Goal: Use online tool/utility

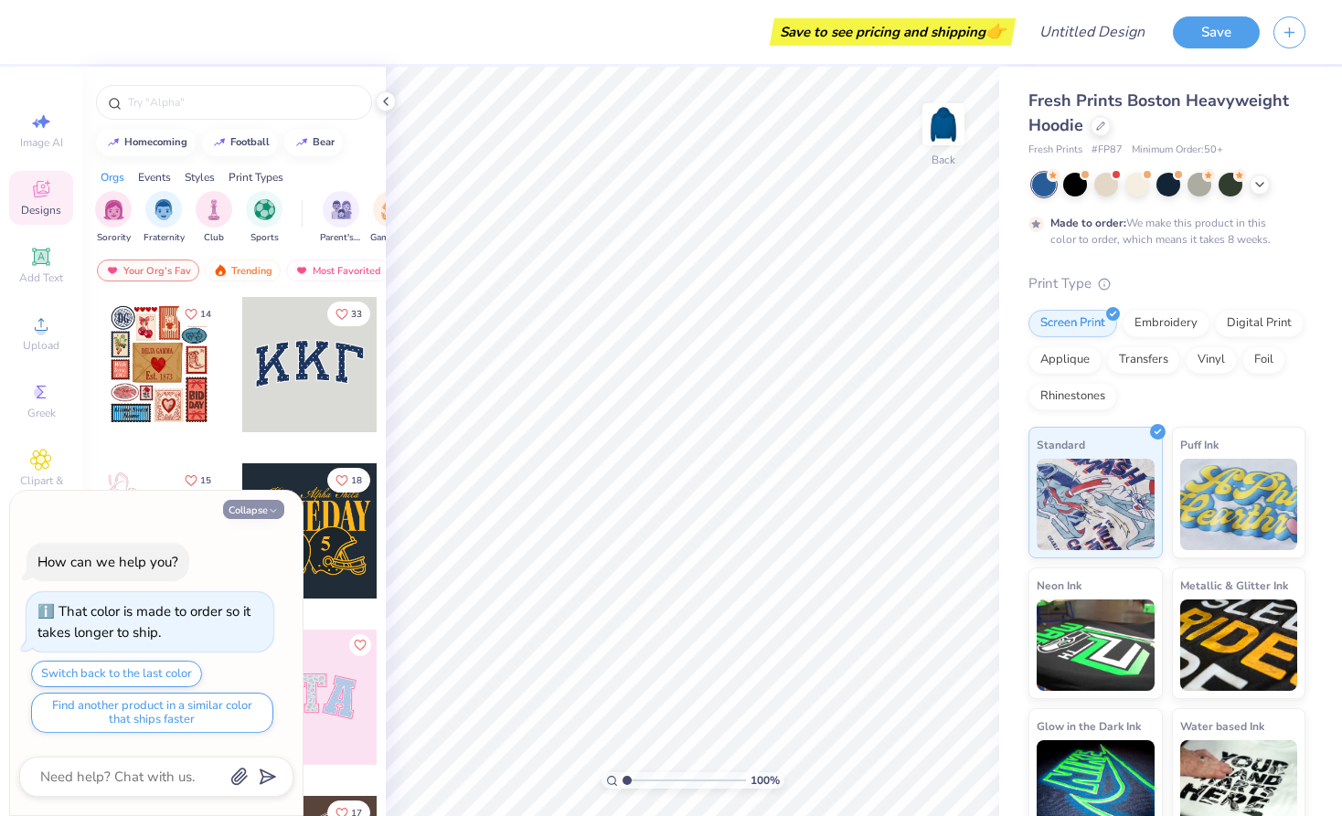
click at [255, 512] on button "Collapse" at bounding box center [253, 509] width 61 height 19
type textarea "x"
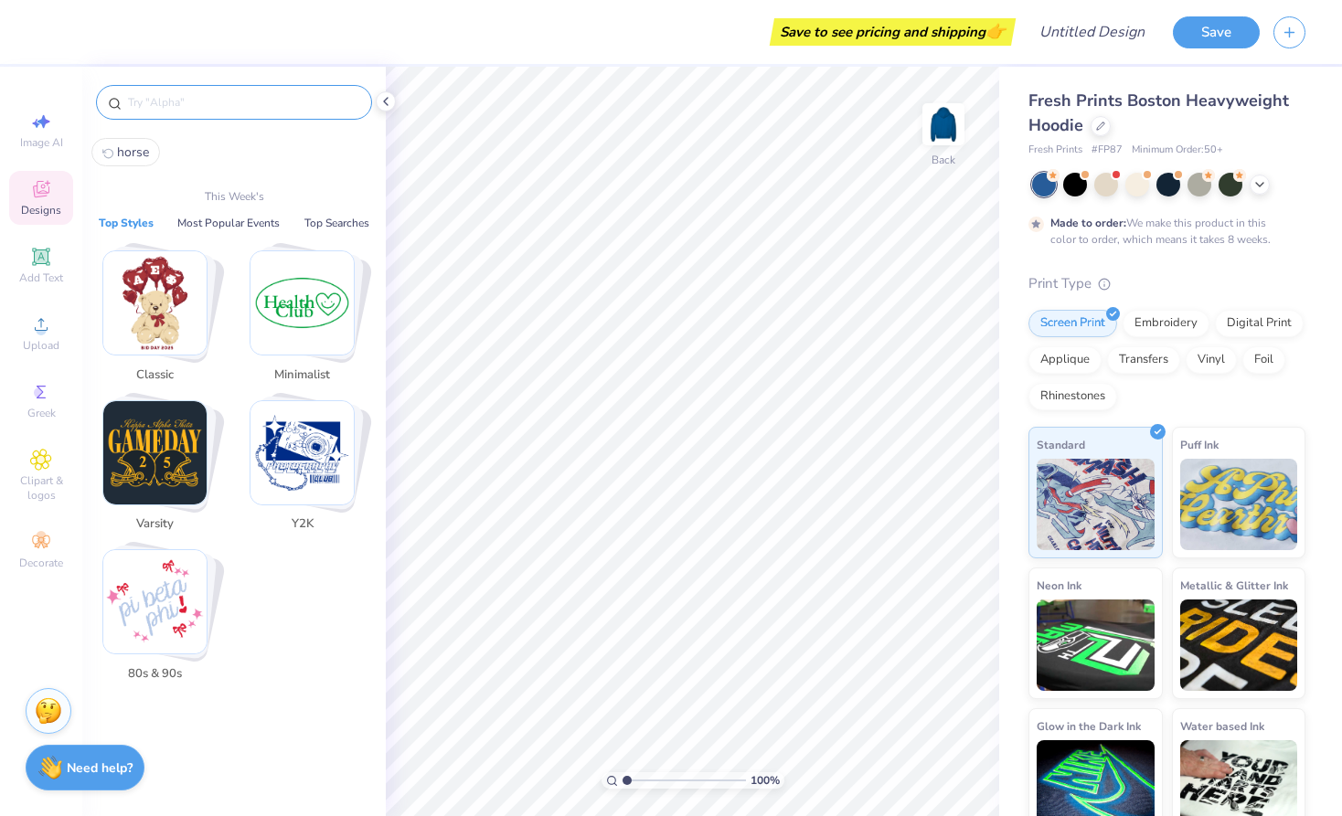
click at [162, 99] on input "text" at bounding box center [243, 102] width 234 height 18
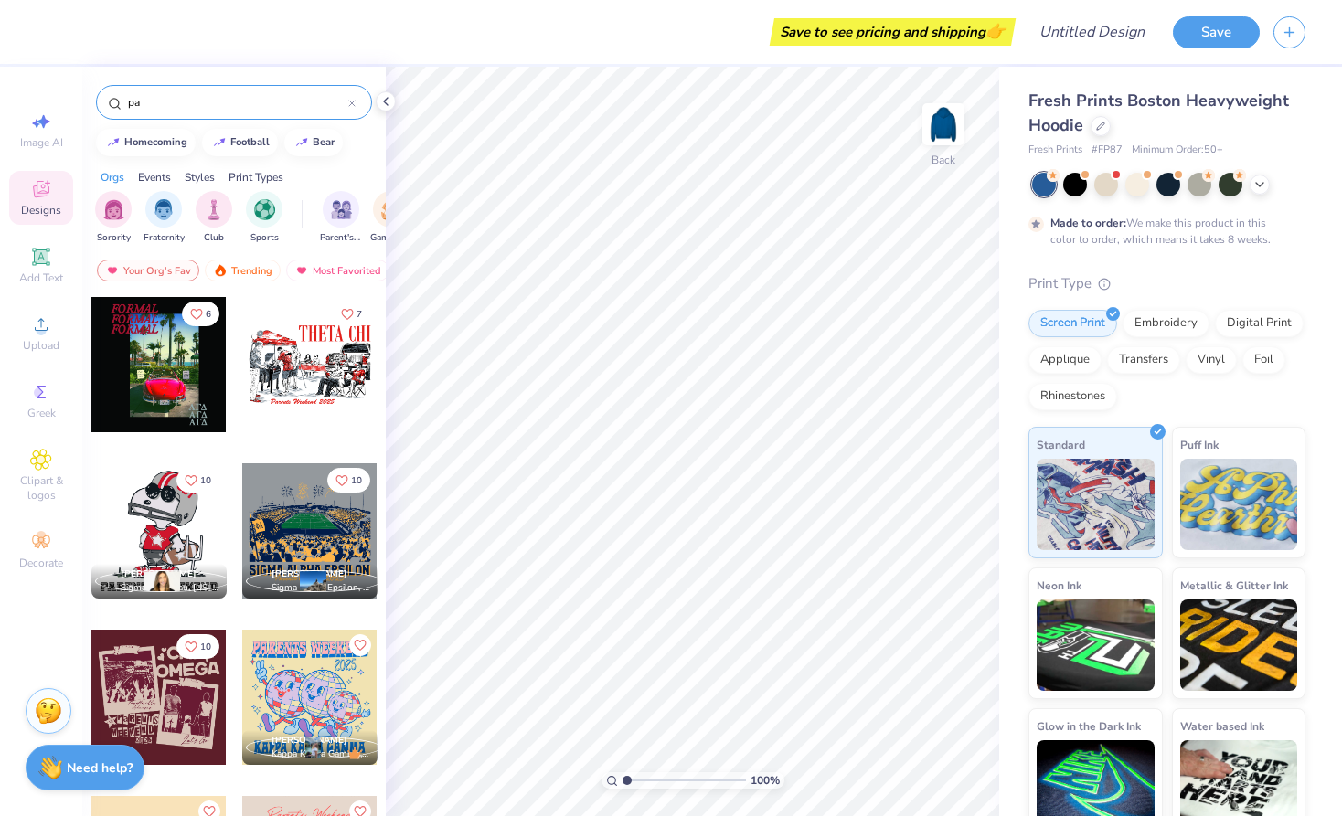
type input "p"
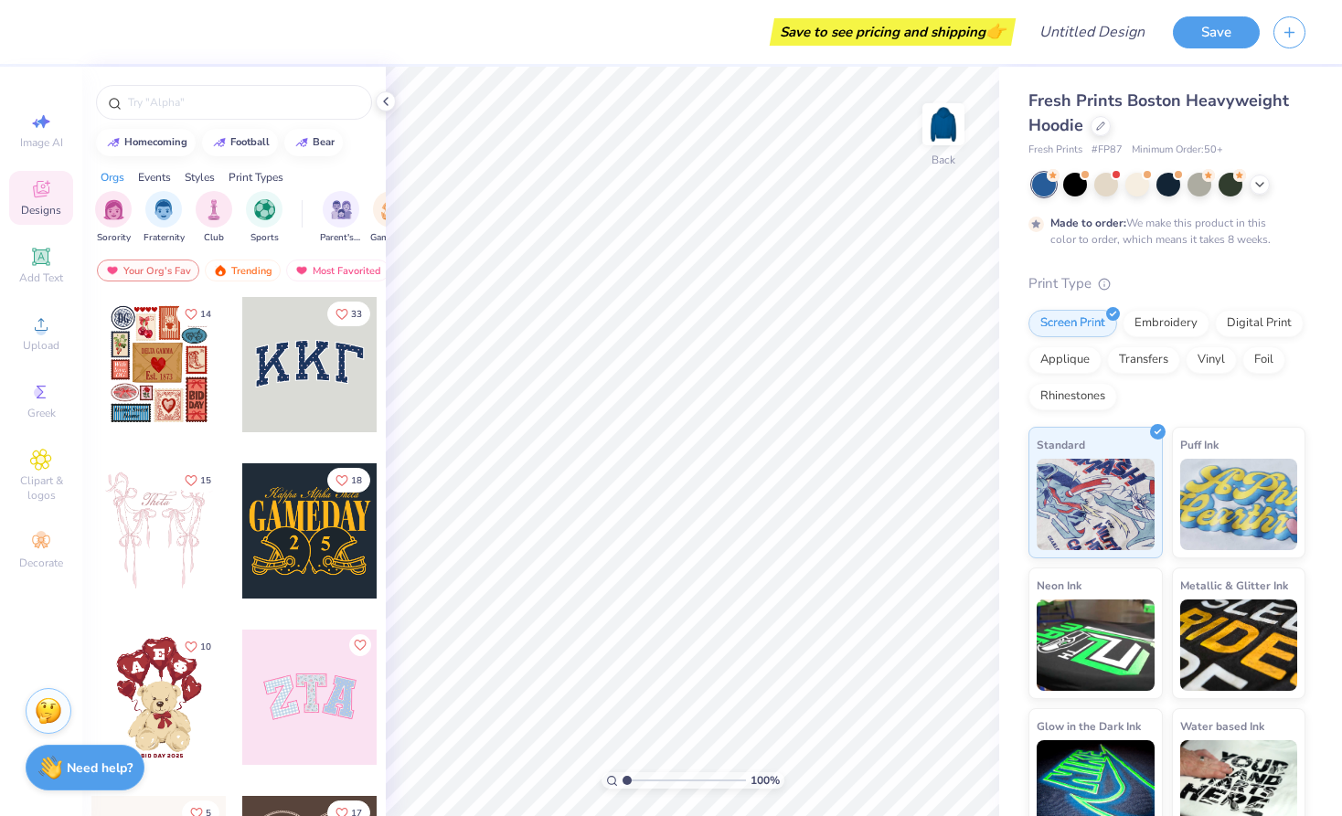
click at [40, 194] on icon at bounding box center [41, 192] width 15 height 12
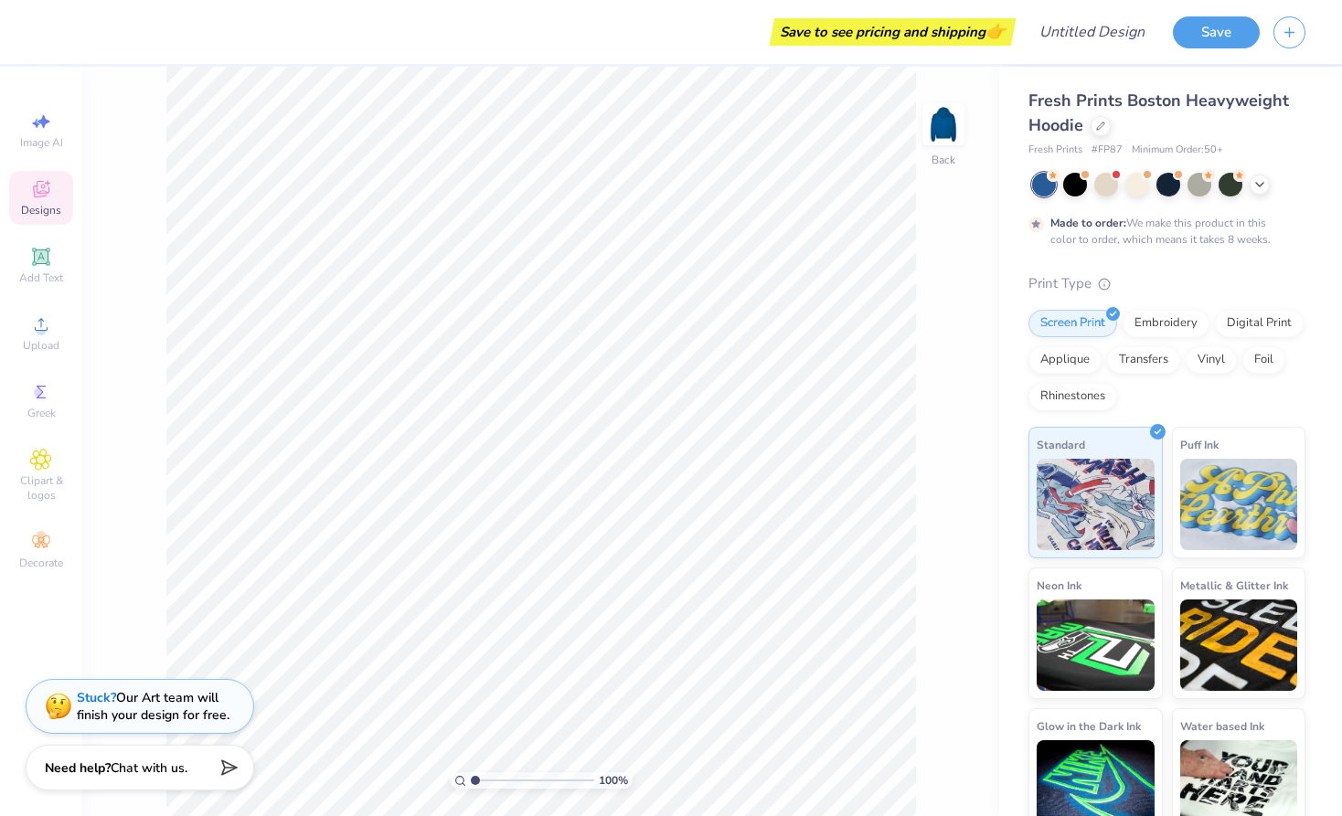
click at [40, 194] on icon at bounding box center [41, 192] width 15 height 12
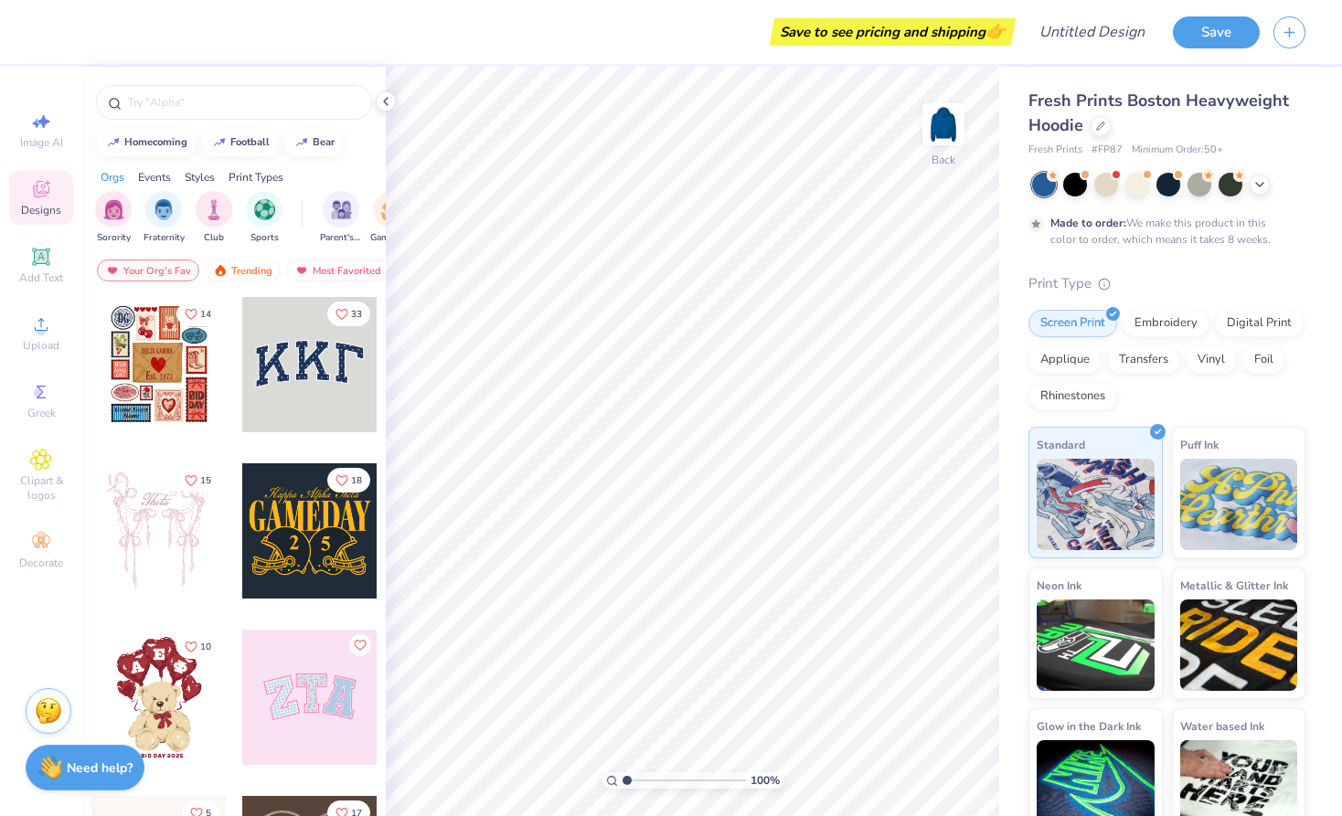
click at [312, 383] on div at bounding box center [309, 364] width 135 height 135
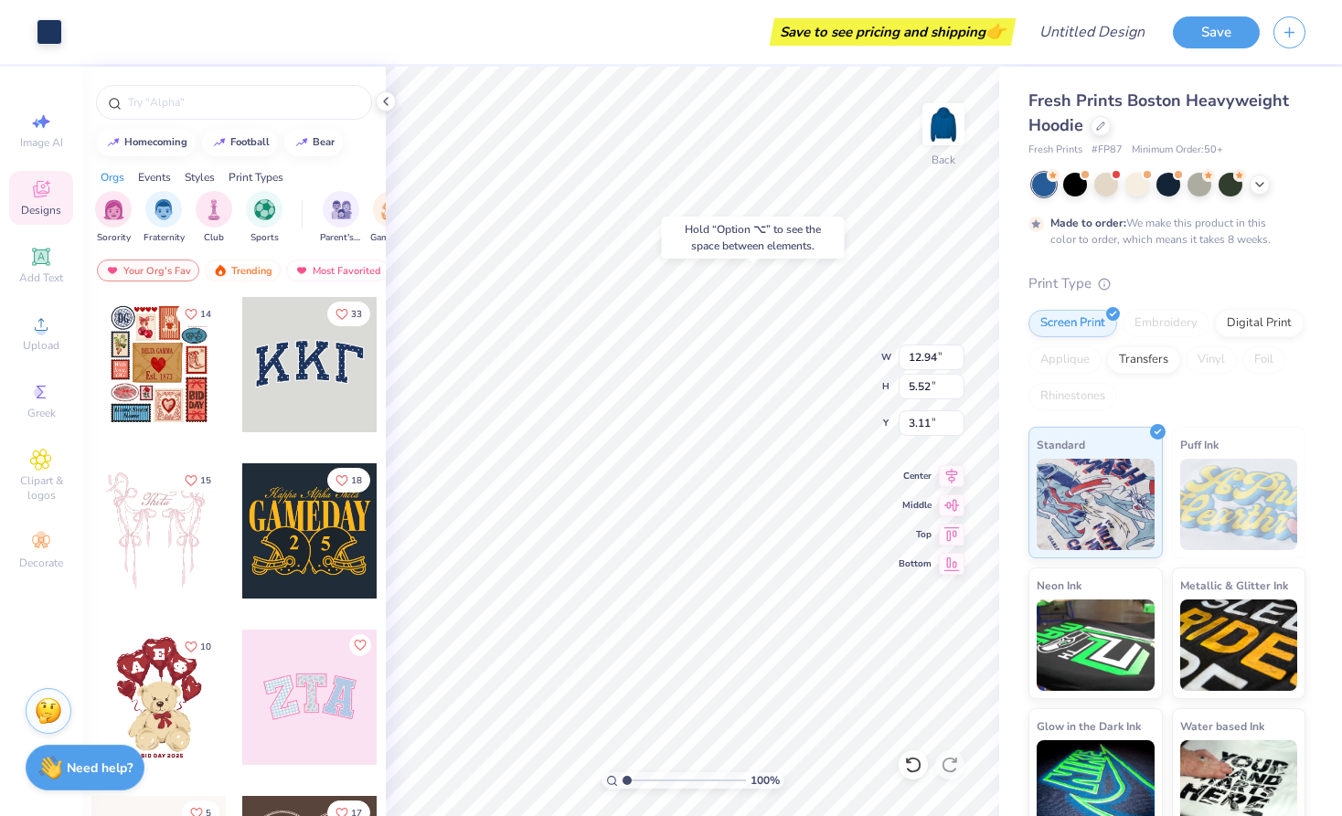
type input "3.00"
type input "12.82"
type input "5.36"
type input "3.14"
click at [35, 537] on icon at bounding box center [41, 542] width 22 height 22
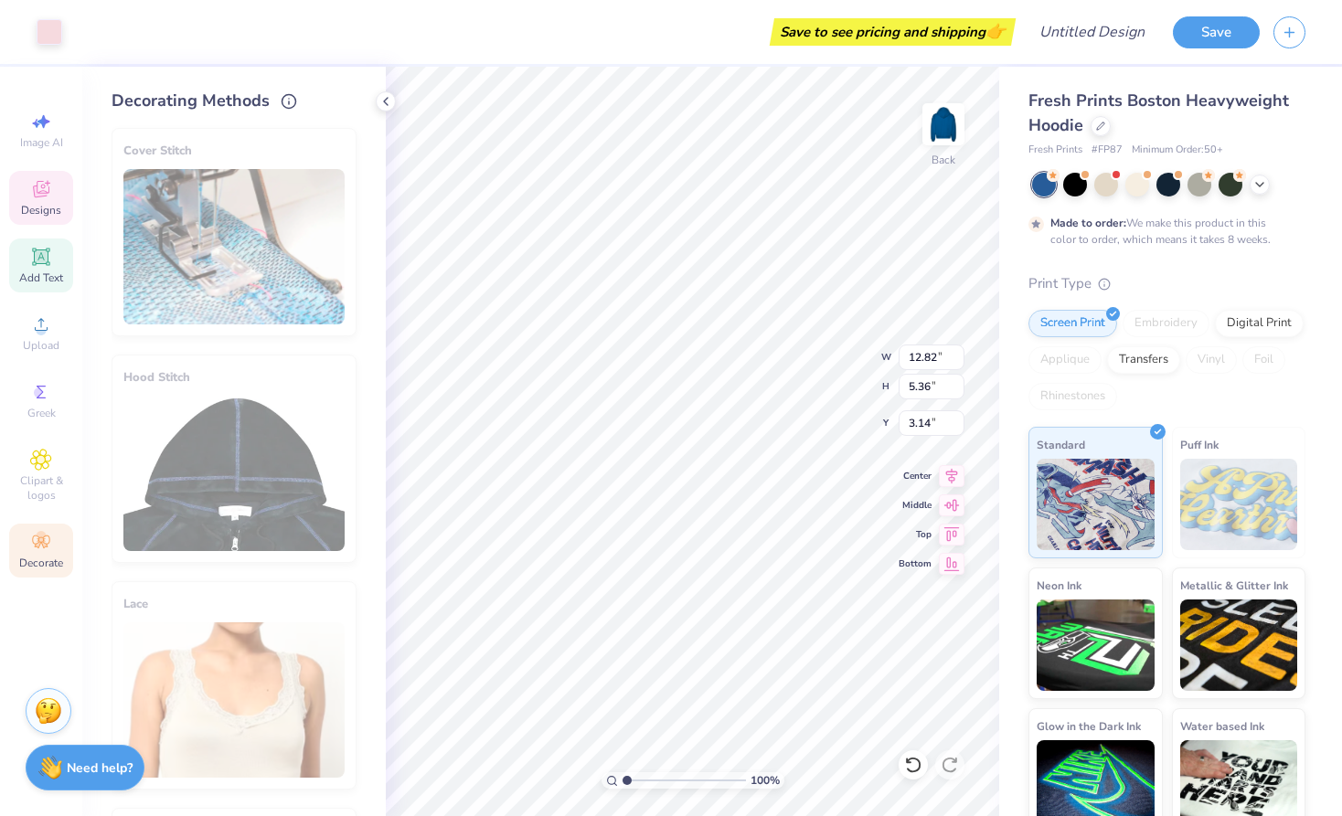
click at [37, 252] on icon at bounding box center [41, 256] width 14 height 14
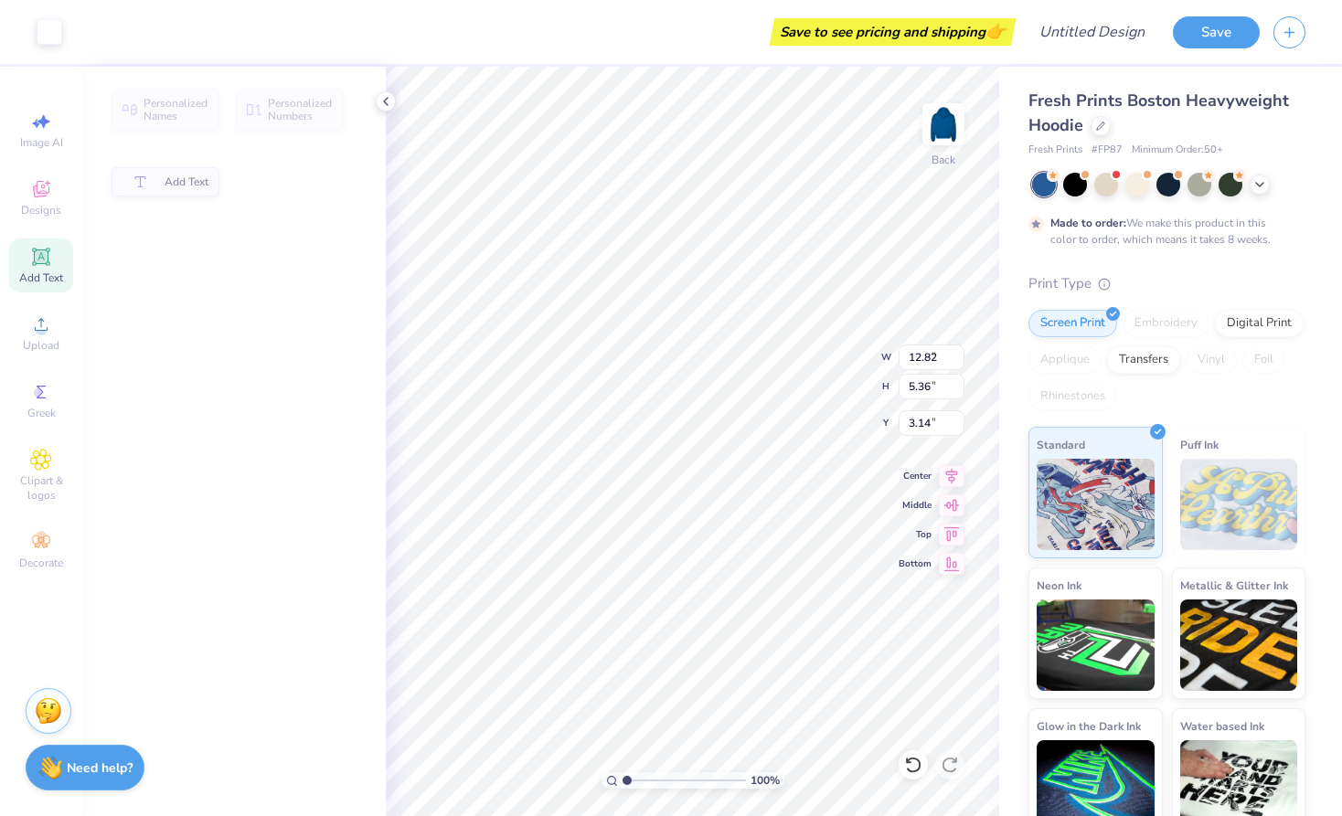
type input "7.05"
type input "2.04"
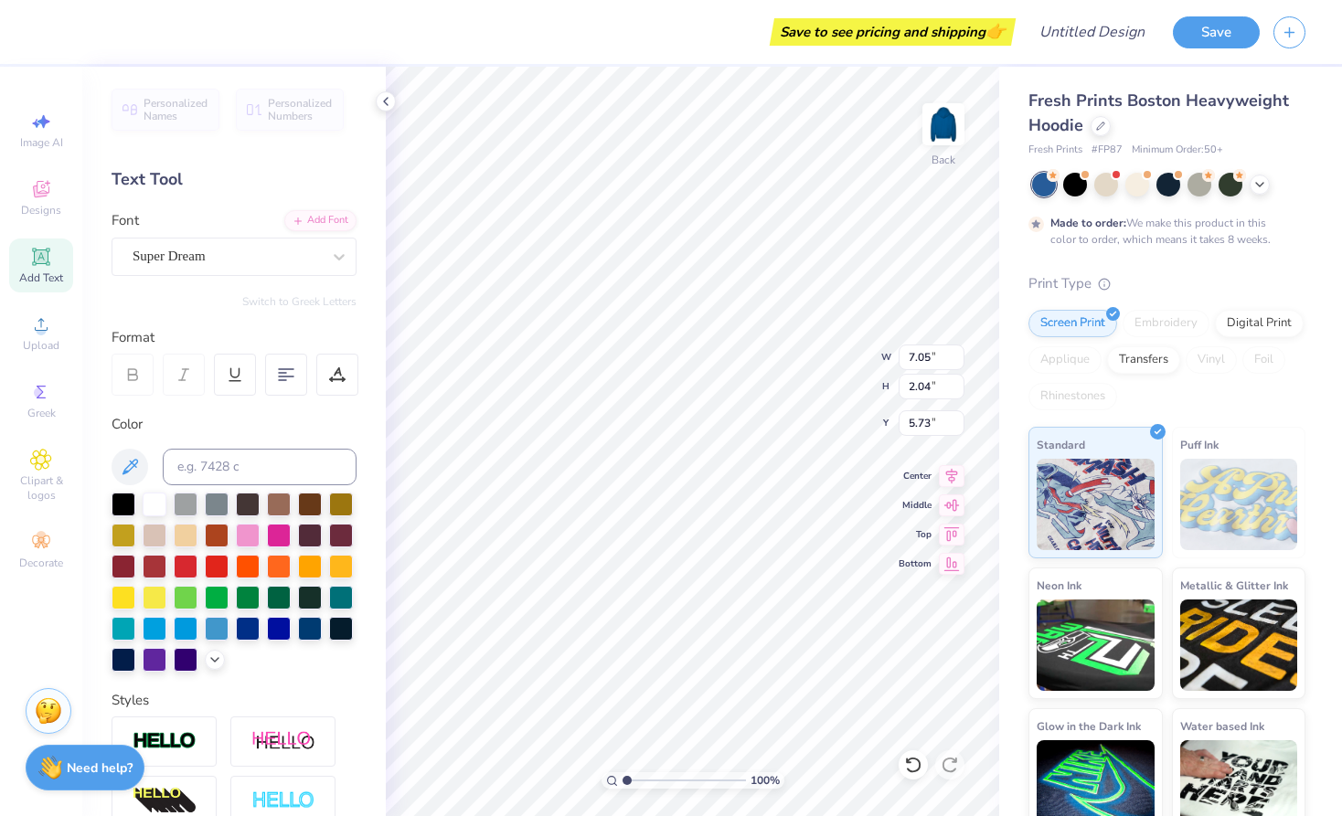
type input "8.78"
click at [174, 270] on div "Super Dream" at bounding box center [233, 257] width 245 height 38
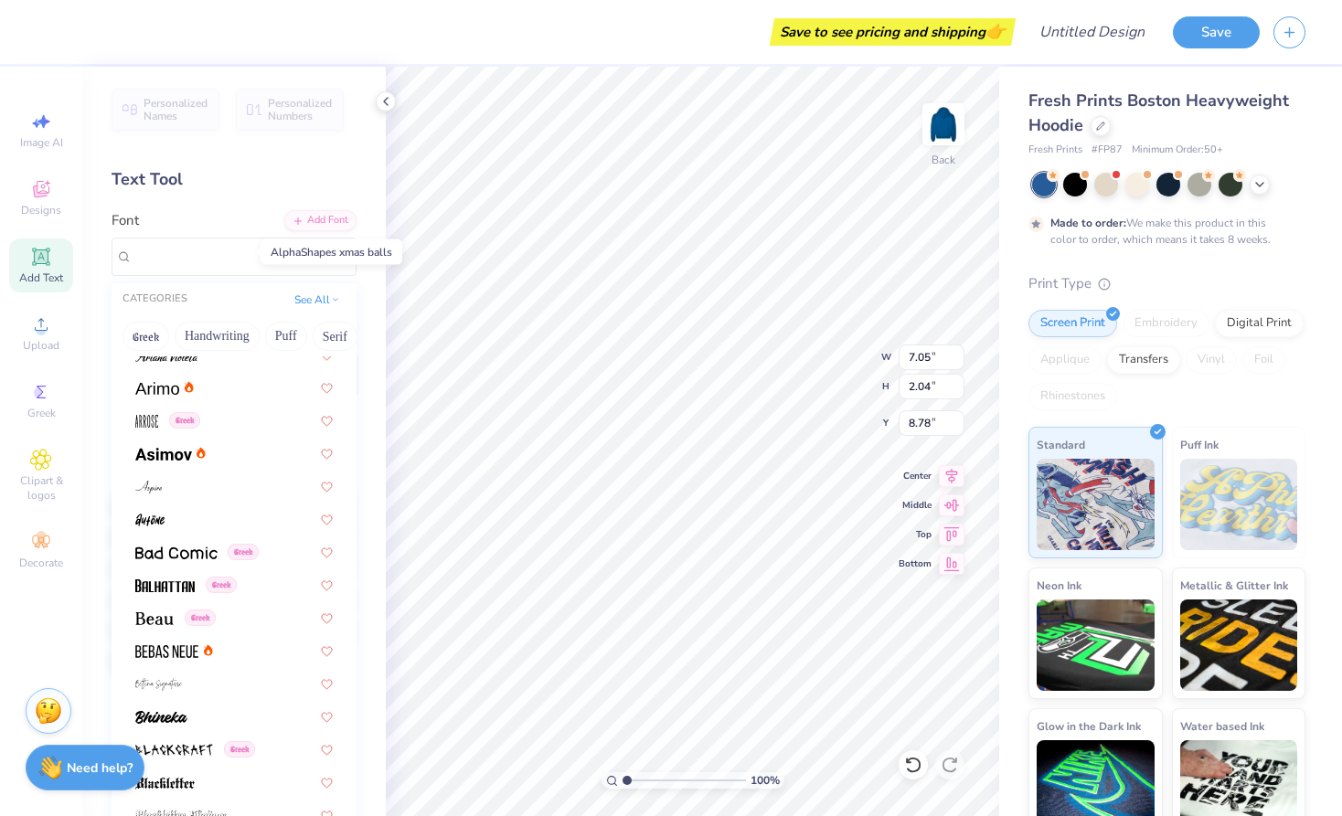
scroll to position [613, 0]
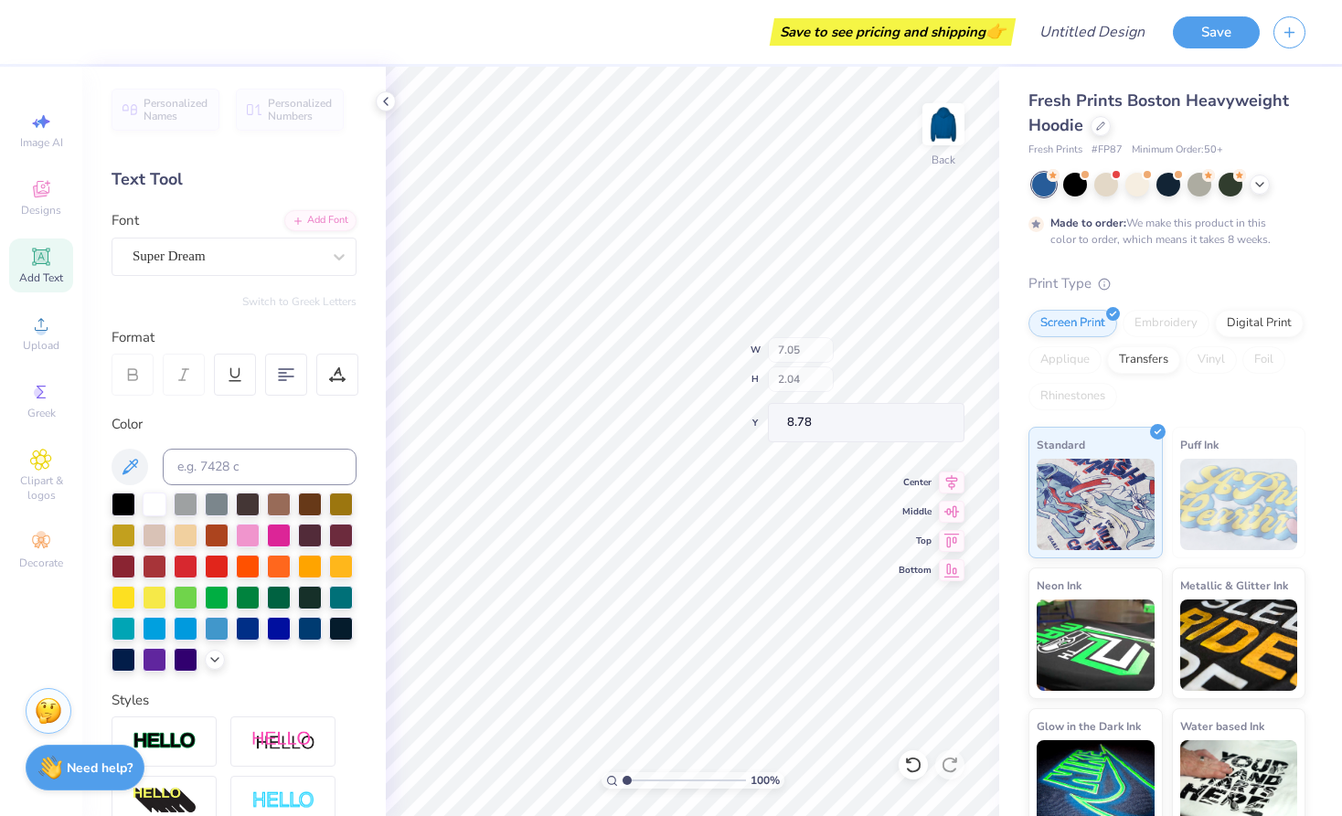
type input "12.82"
type input "5.36"
type input "3.14"
type input "12.94"
type input "5.52"
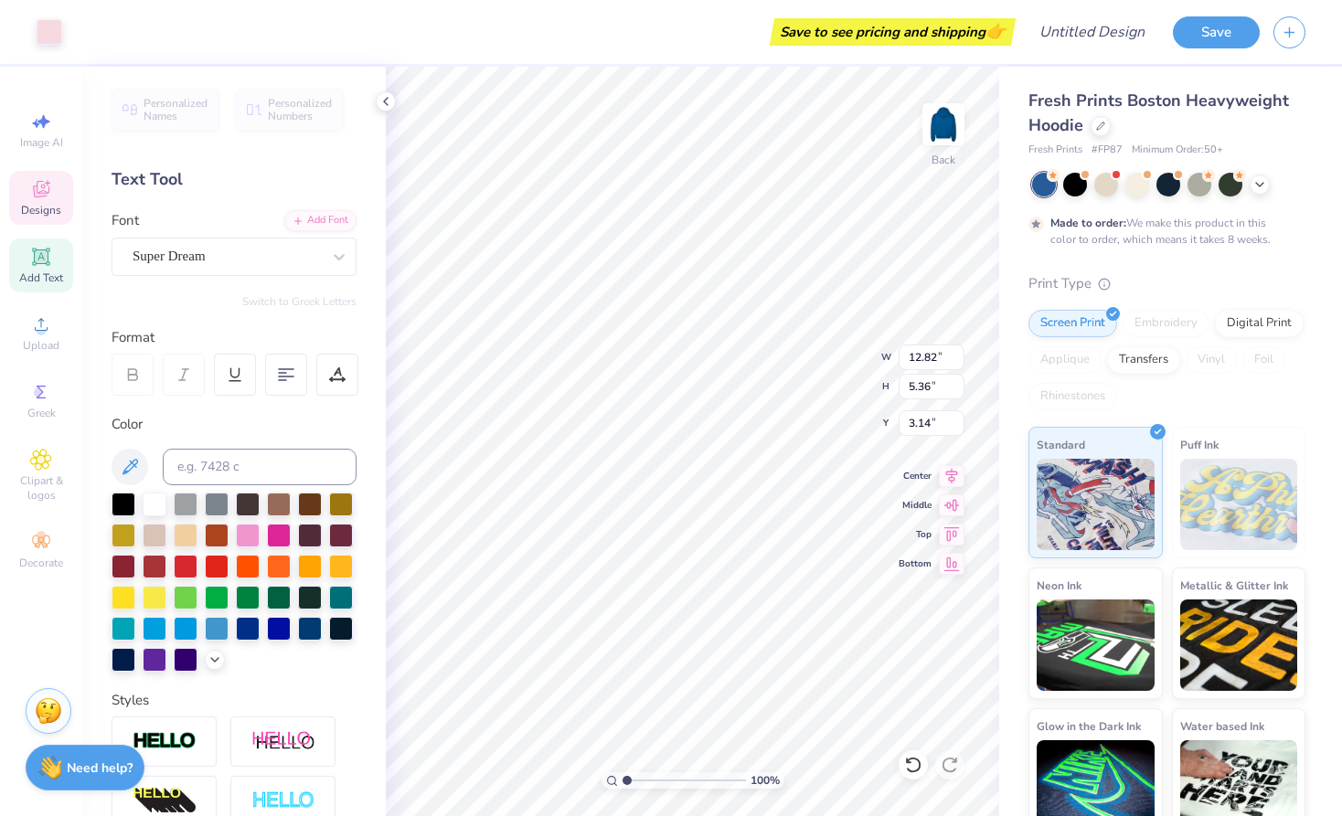
type input "3.00"
type input "13.16"
type input "5.78"
type input "7.05"
type input "2.04"
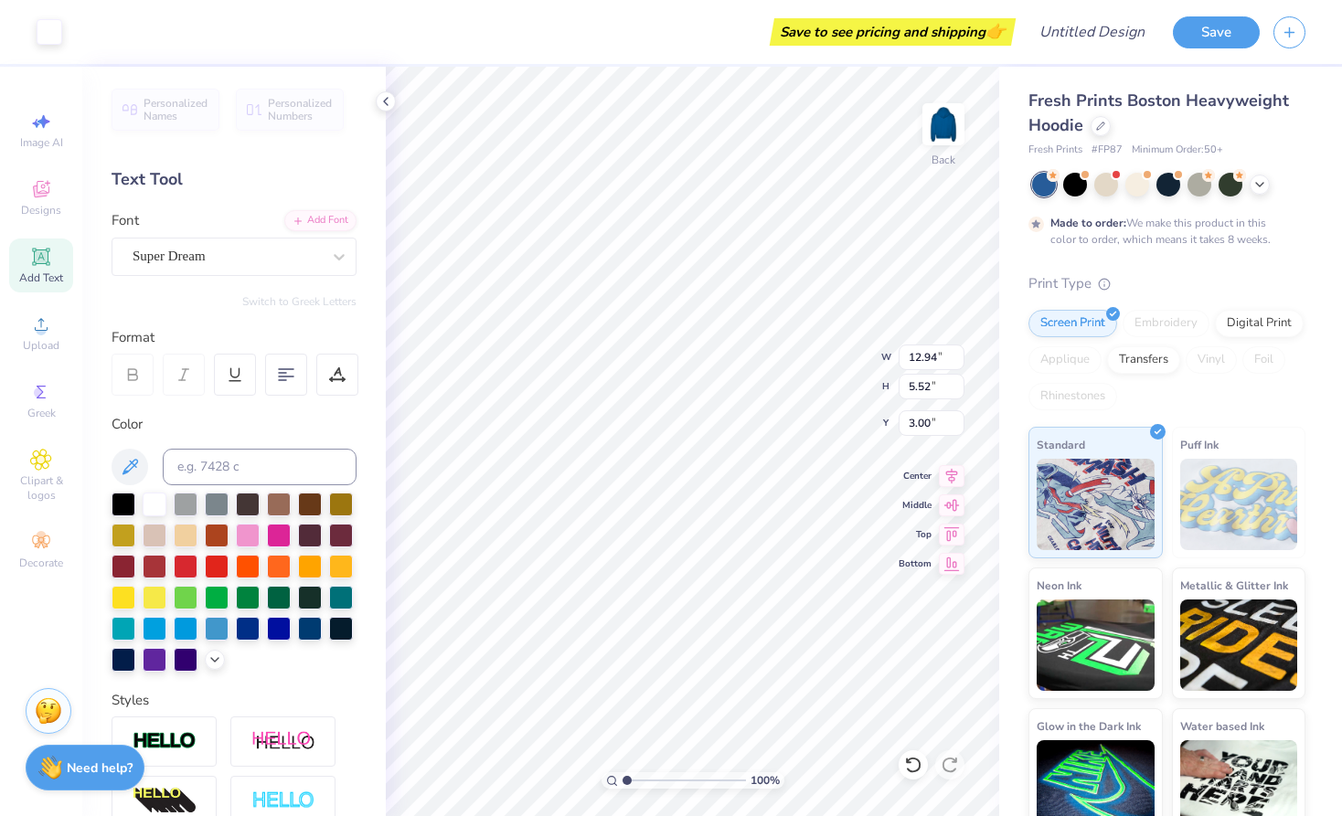
type input "8.78"
type input "3.37"
type input "3.51"
type input "10.14"
click at [288, 249] on div "Super Dream" at bounding box center [227, 256] width 192 height 28
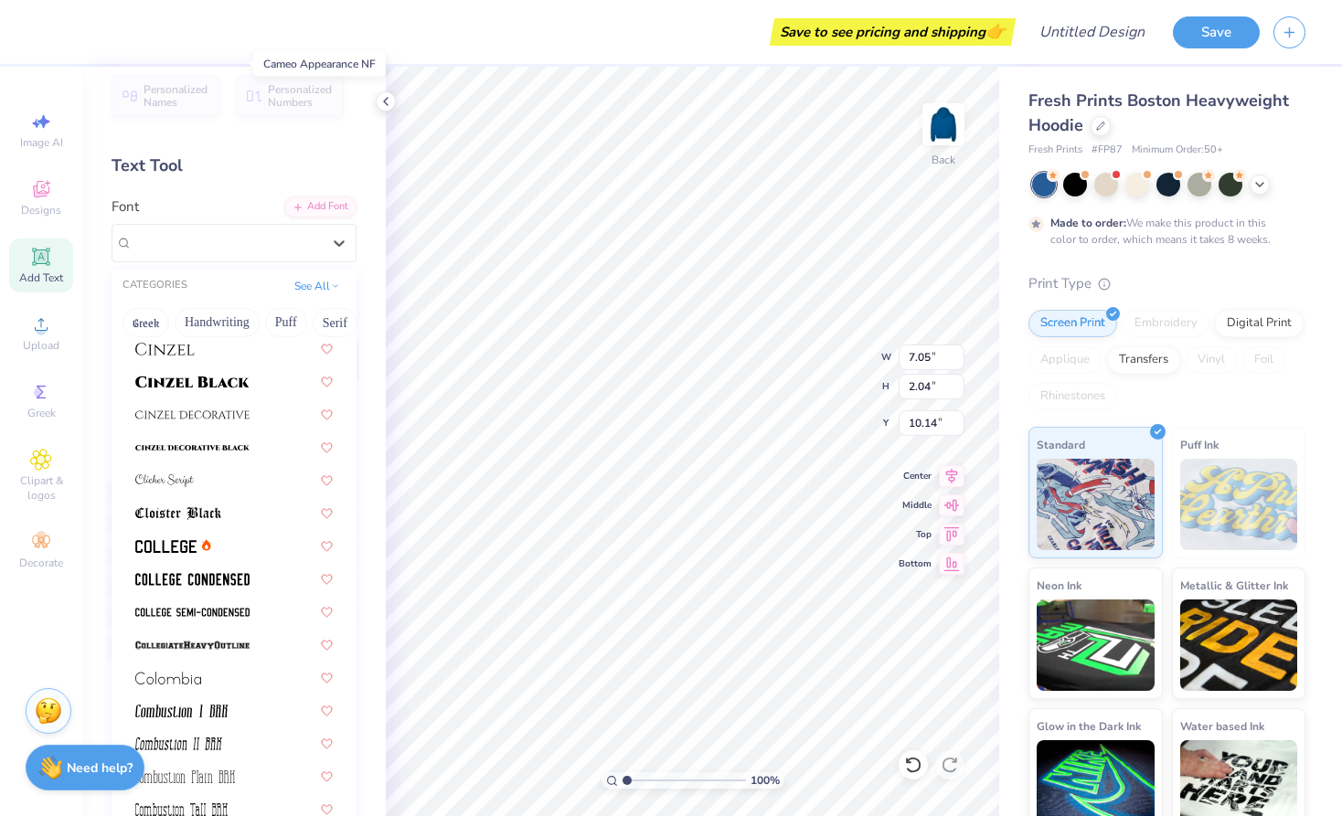
scroll to position [2234, 0]
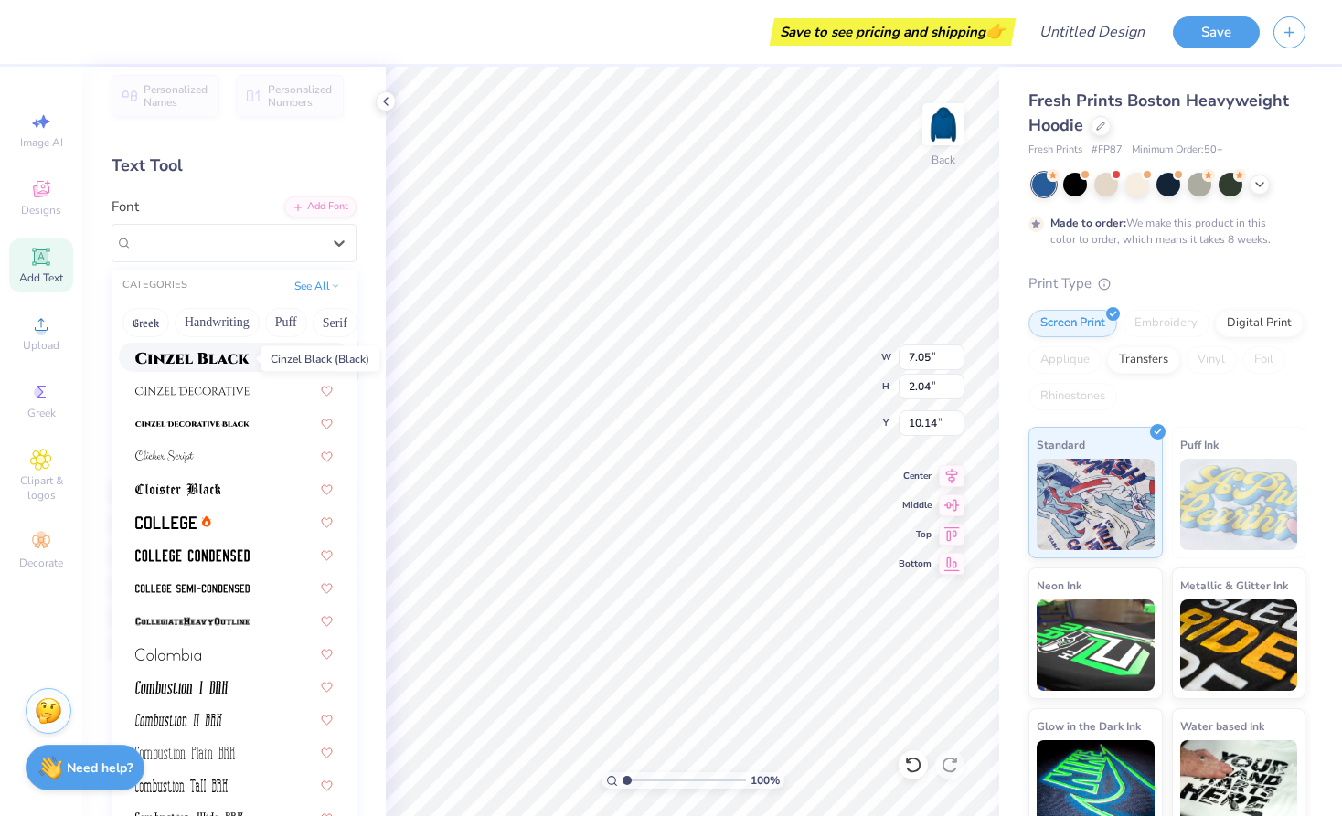
click at [203, 353] on span at bounding box center [192, 356] width 114 height 19
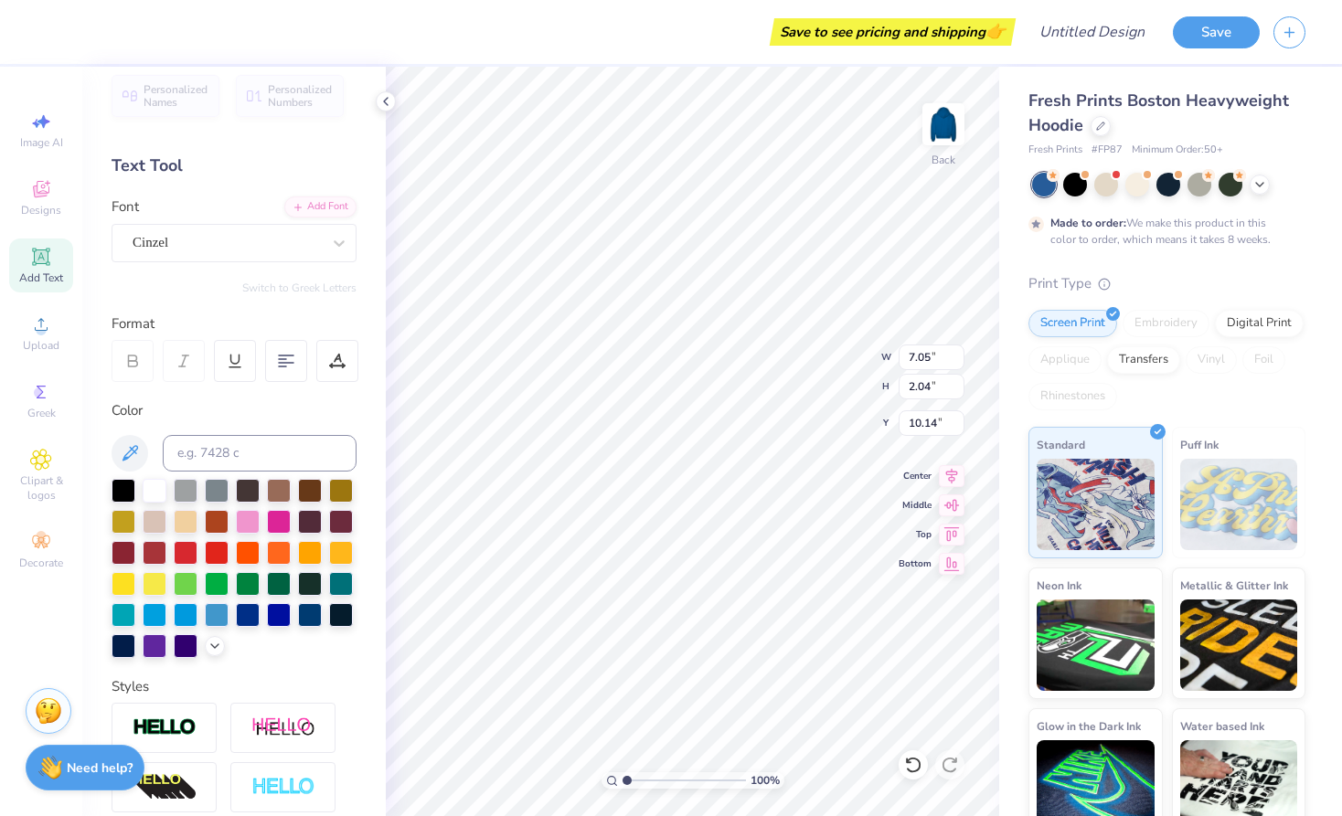
type input "8.25"
type input "2.10"
type input "10.11"
type textarea "SPURS"
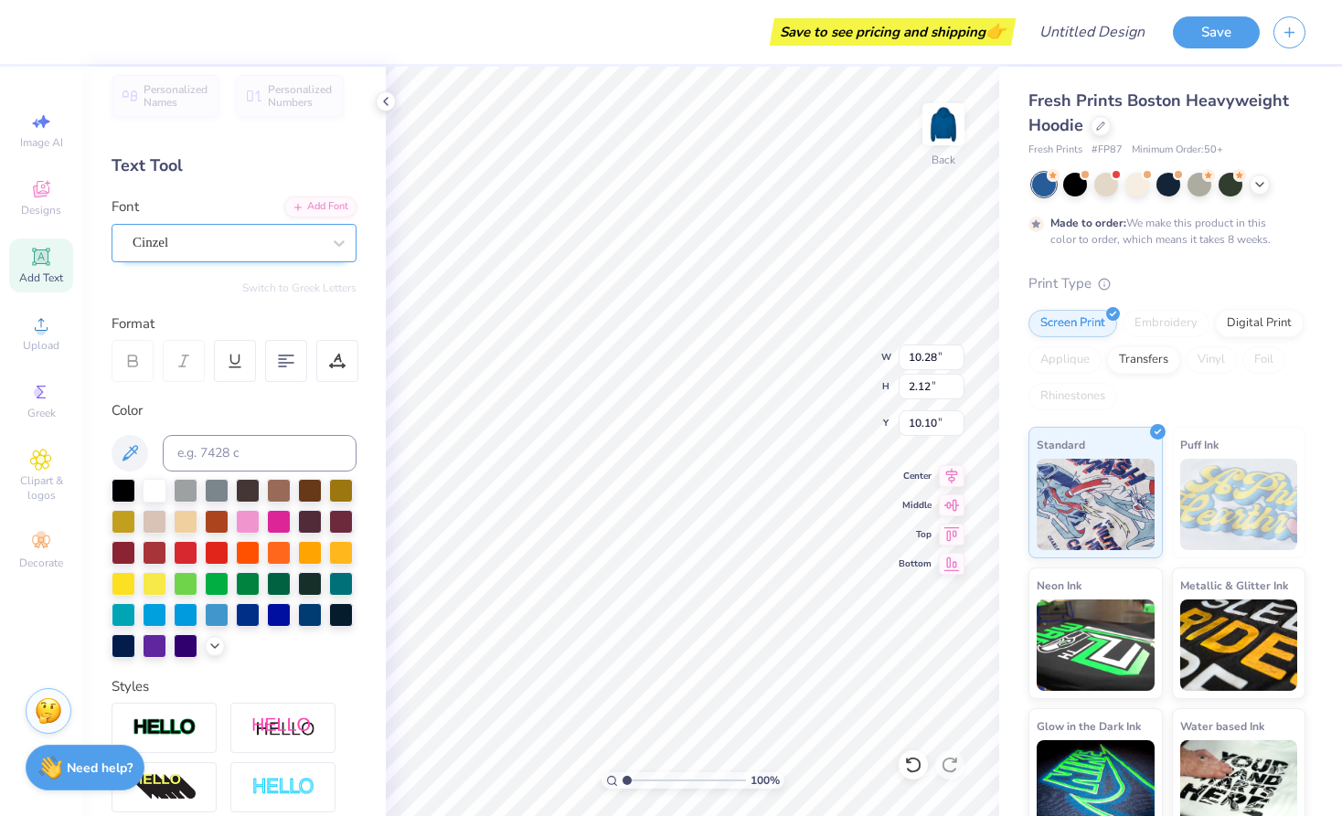
click at [233, 239] on div "Cinzel" at bounding box center [227, 242] width 192 height 28
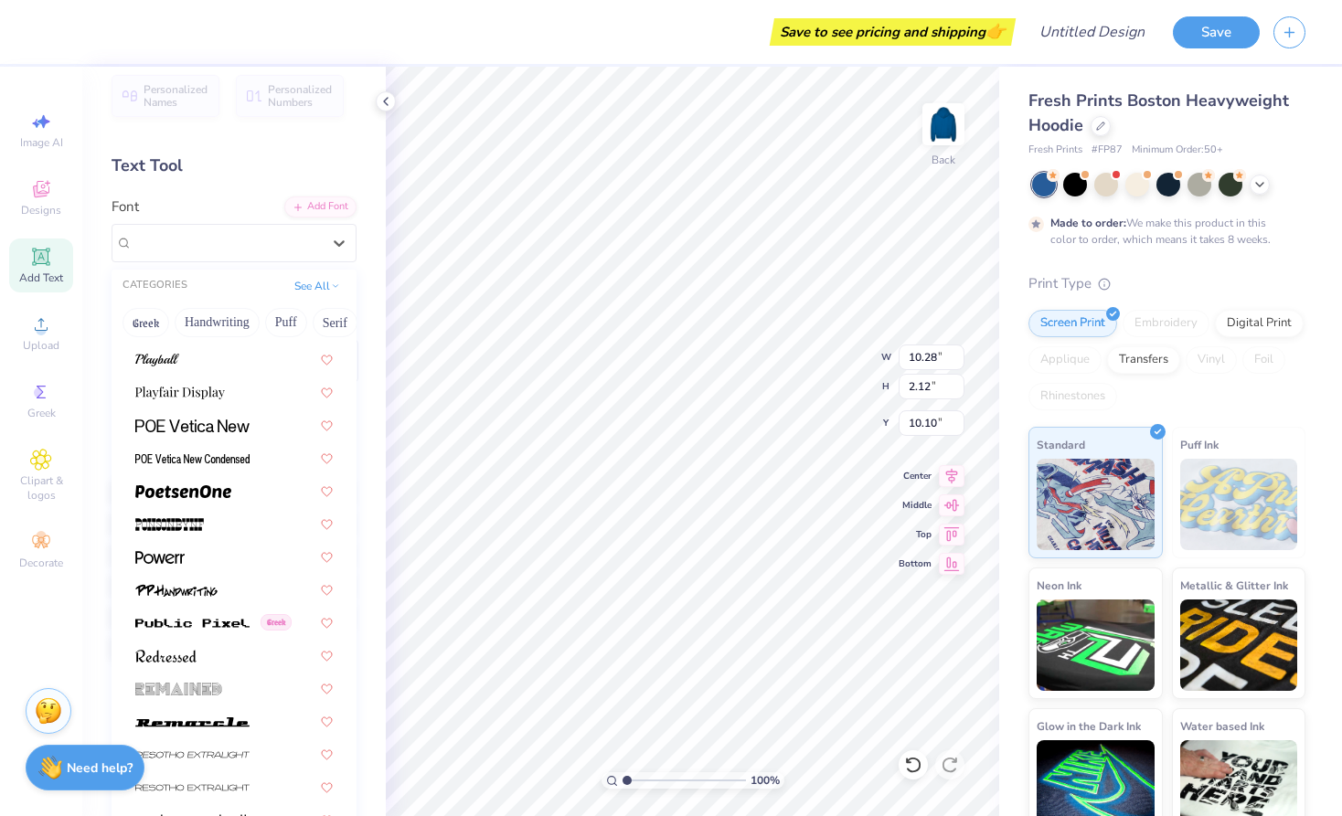
scroll to position [7761, 0]
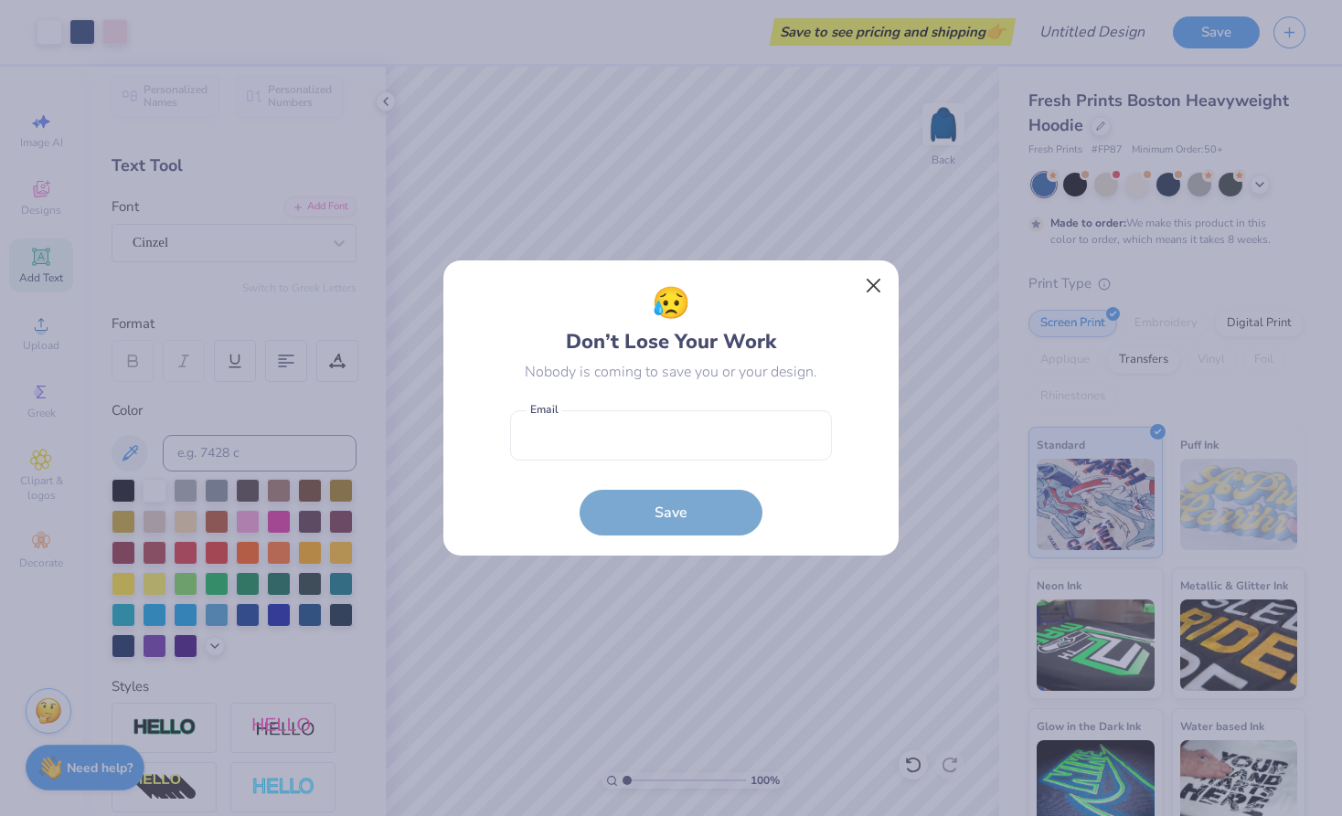
click at [869, 275] on button "Close" at bounding box center [873, 286] width 35 height 35
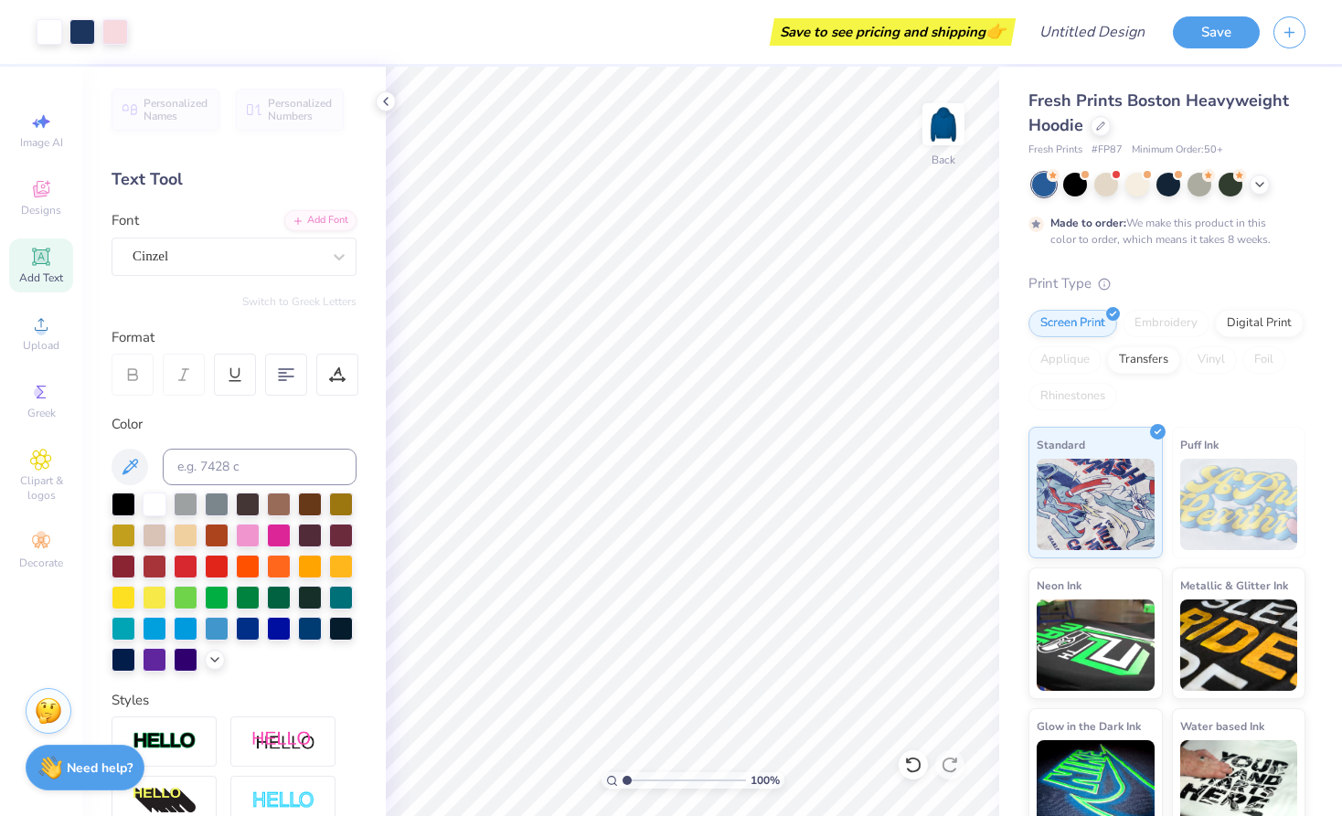
scroll to position [0, 0]
